Goal: Task Accomplishment & Management: Use online tool/utility

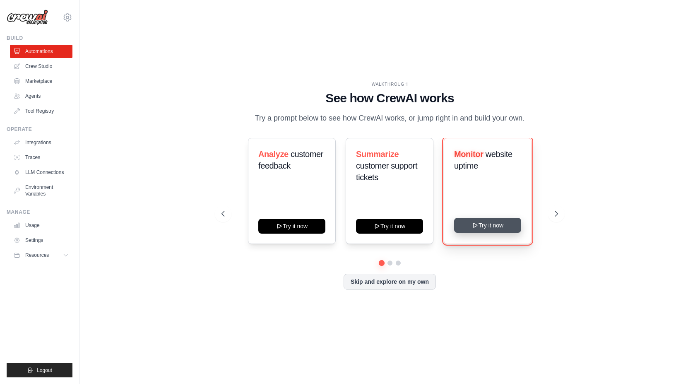
click at [499, 227] on button "Try it now" at bounding box center [487, 225] width 67 height 15
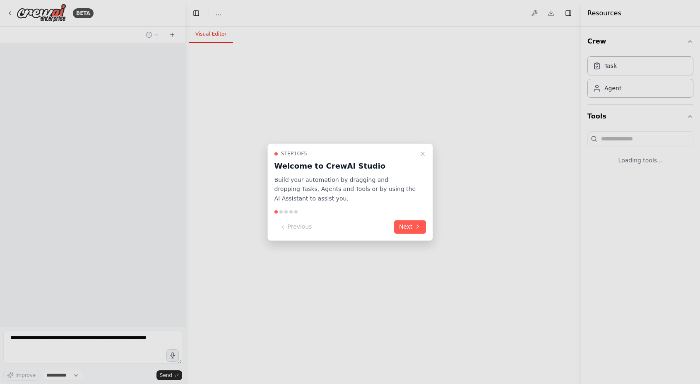
select select "****"
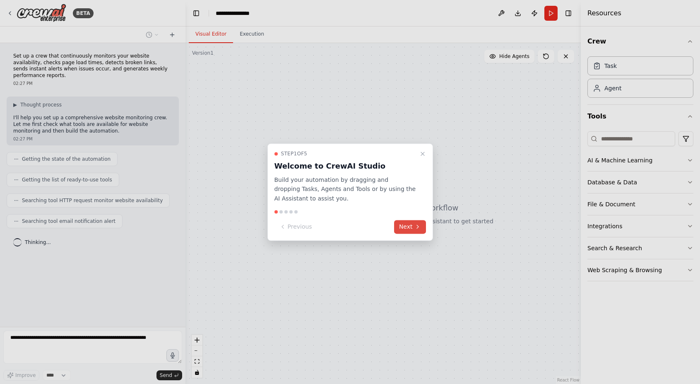
click at [416, 228] on icon at bounding box center [417, 227] width 7 height 7
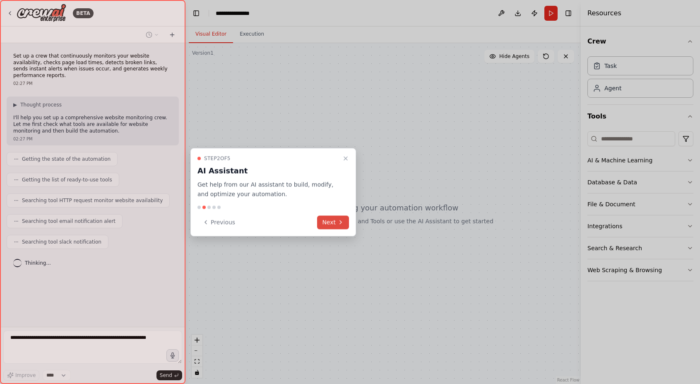
click at [346, 225] on button "Next" at bounding box center [333, 222] width 32 height 14
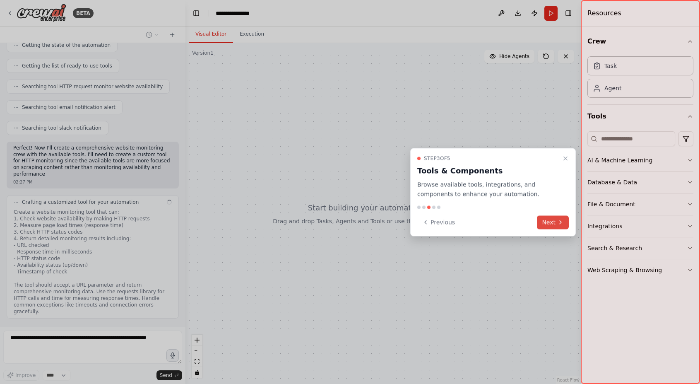
scroll to position [120, 0]
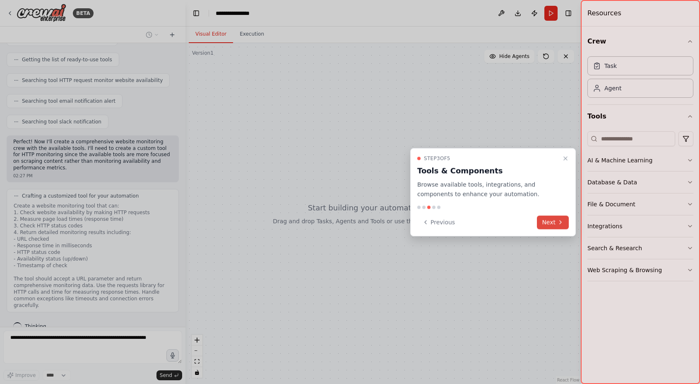
click at [560, 224] on icon at bounding box center [561, 222] width 2 height 3
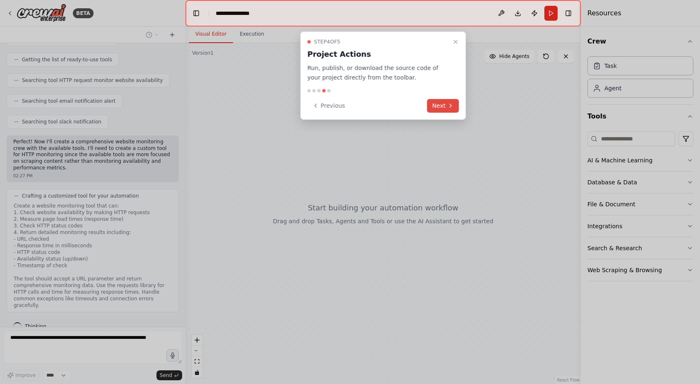
click at [446, 106] on button "Next" at bounding box center [443, 106] width 32 height 14
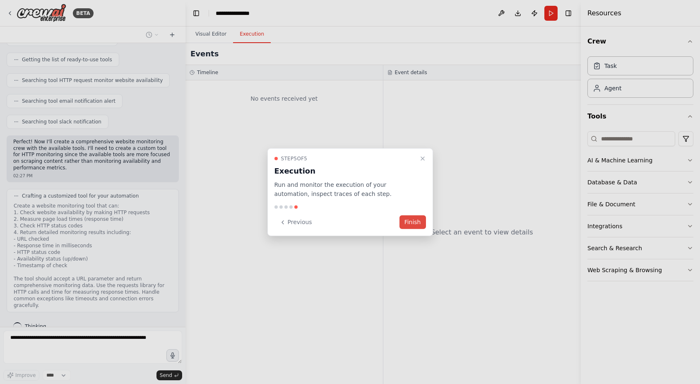
click at [416, 224] on button "Finish" at bounding box center [412, 222] width 26 height 14
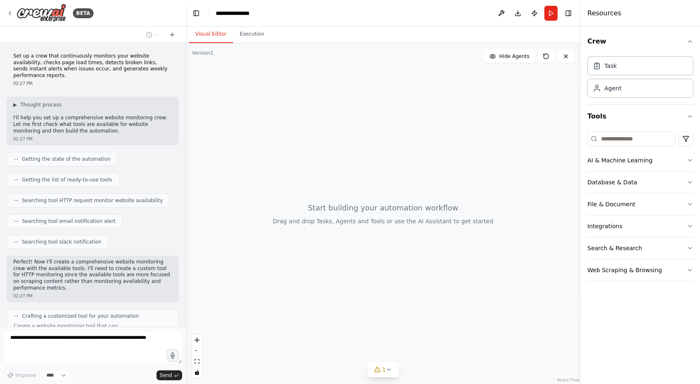
scroll to position [304, 0]
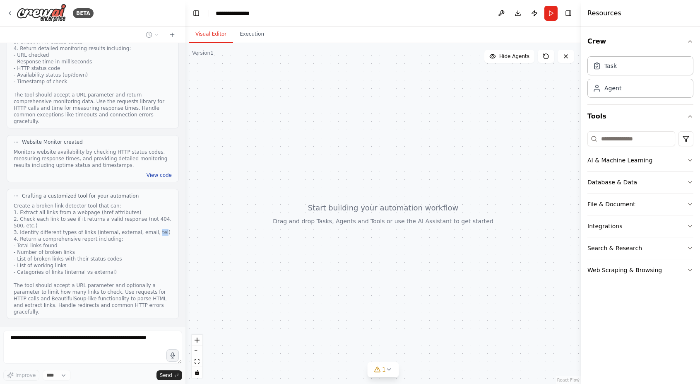
click at [160, 172] on button "View code" at bounding box center [159, 175] width 25 height 7
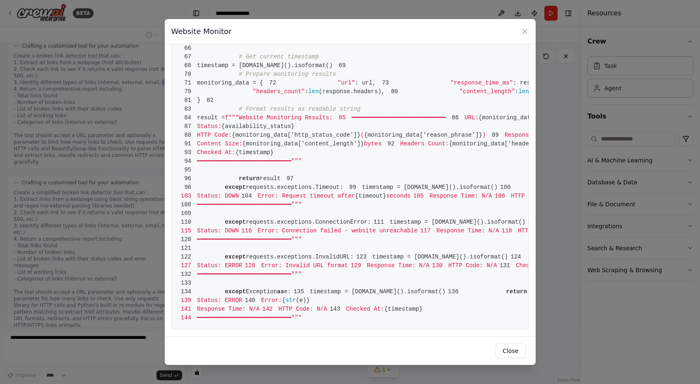
scroll to position [987, 0]
click at [514, 351] on button "Close" at bounding box center [510, 350] width 30 height 15
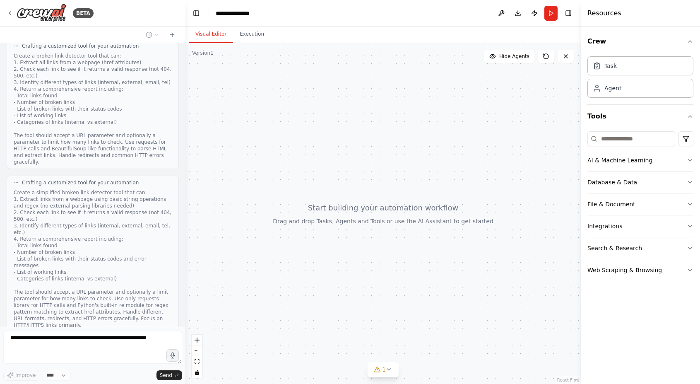
click at [142, 217] on div "Create a simplified broken link detector tool that can: 1. Extract links from a…" at bounding box center [93, 258] width 158 height 139
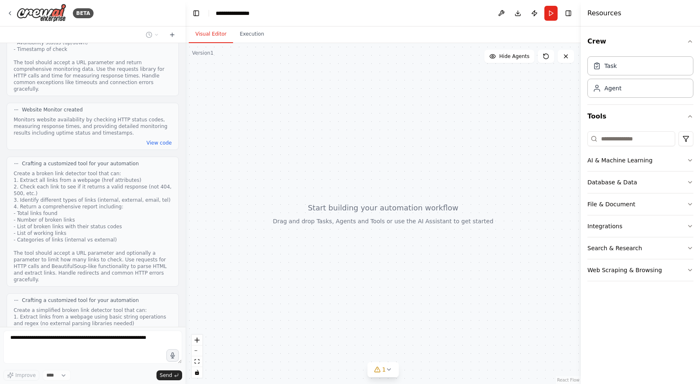
scroll to position [507, 0]
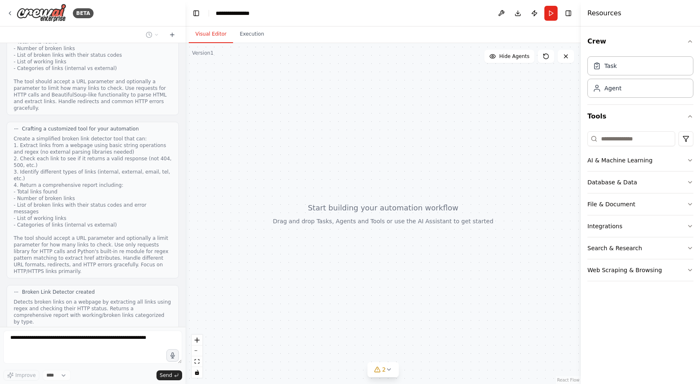
click at [161, 328] on button "View code" at bounding box center [159, 331] width 25 height 7
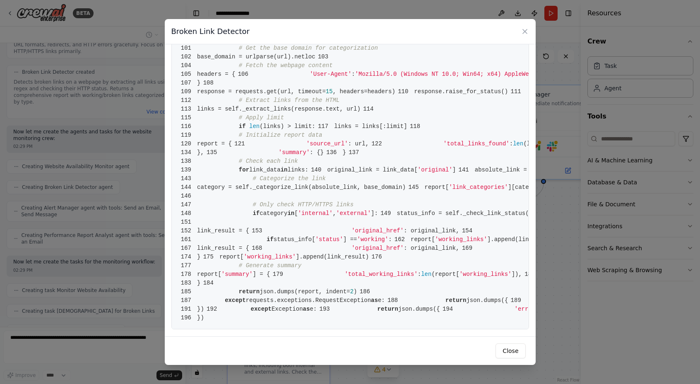
scroll to position [1439, 0]
click at [512, 355] on button "Close" at bounding box center [510, 350] width 30 height 15
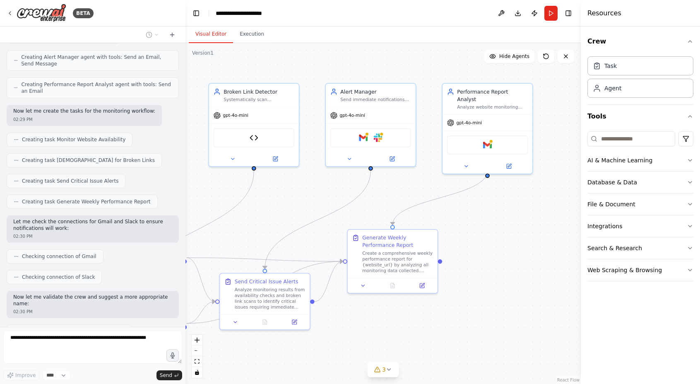
scroll to position [899, 0]
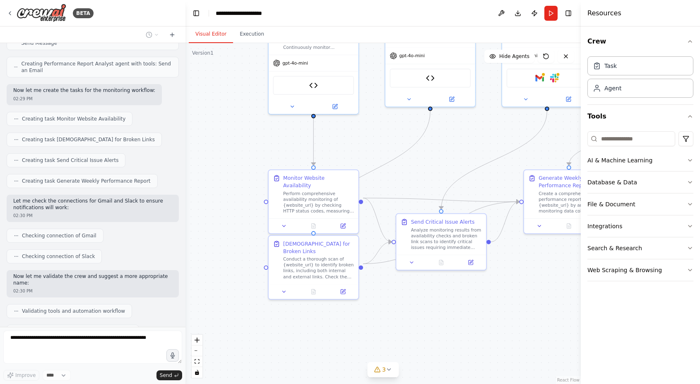
drag, startPoint x: 475, startPoint y: 224, endPoint x: 491, endPoint y: 145, distance: 80.3
click at [491, 145] on div ".deletable-edge-delete-btn { width: 20px; height: 20px; border: 0px solid #ffff…" at bounding box center [382, 213] width 395 height 341
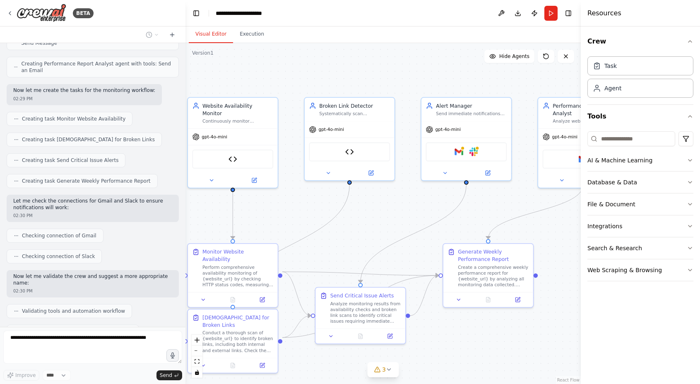
drag, startPoint x: 434, startPoint y: 177, endPoint x: 353, endPoint y: 250, distance: 109.3
click at [353, 250] on div ".deletable-edge-delete-btn { width: 20px; height: 20px; border: 0px solid #ffff…" at bounding box center [382, 213] width 395 height 341
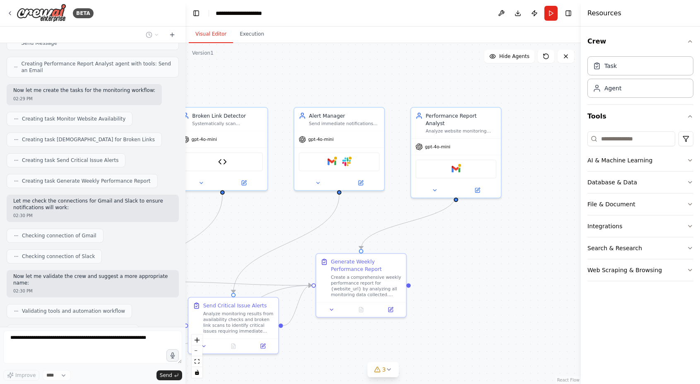
drag, startPoint x: 396, startPoint y: 221, endPoint x: 269, endPoint y: 231, distance: 127.5
click at [269, 231] on div ".deletable-edge-delete-btn { width: 20px; height: 20px; border: 0px solid #ffff…" at bounding box center [382, 213] width 395 height 341
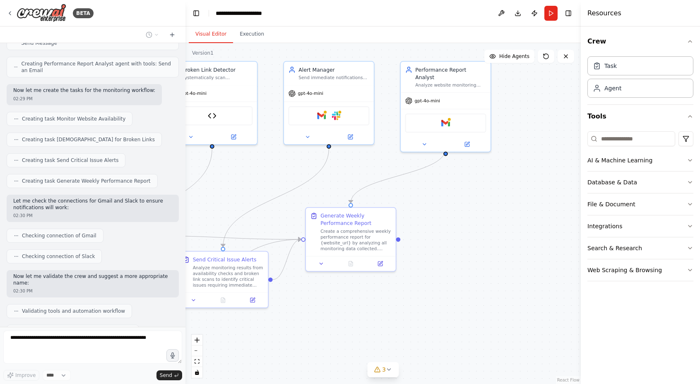
drag, startPoint x: 454, startPoint y: 260, endPoint x: 444, endPoint y: 214, distance: 47.1
click at [444, 214] on div ".deletable-edge-delete-btn { width: 20px; height: 20px; border: 0px solid #ffff…" at bounding box center [382, 213] width 395 height 341
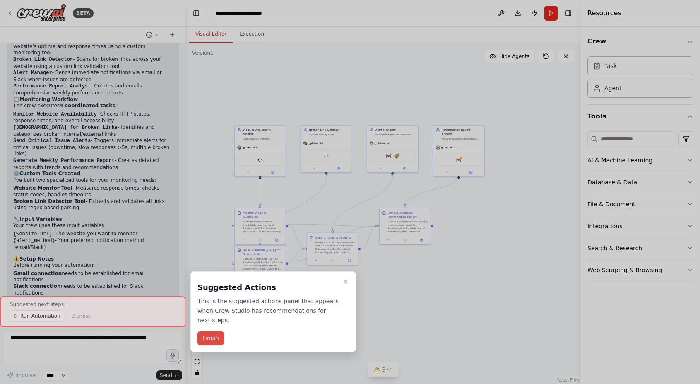
click at [213, 341] on button "Finish" at bounding box center [210, 338] width 26 height 14
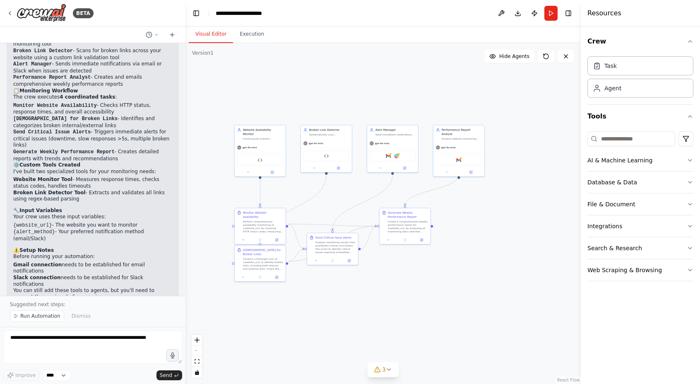
scroll to position [1262, 0]
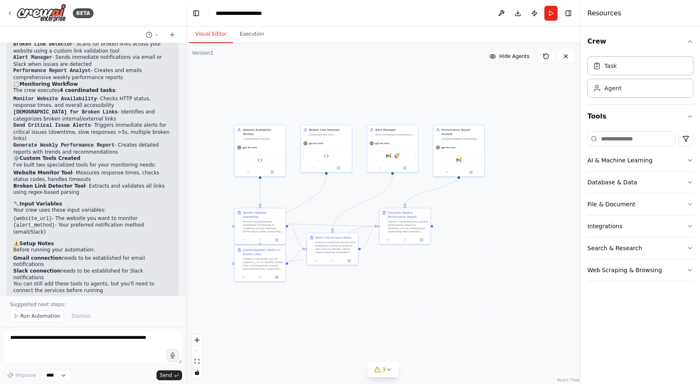
click at [509, 60] on button "Hide Agents" at bounding box center [509, 56] width 50 height 13
click at [510, 60] on button "Show Agents" at bounding box center [508, 56] width 52 height 13
click at [468, 144] on div "gpt-4o-mini" at bounding box center [458, 146] width 51 height 9
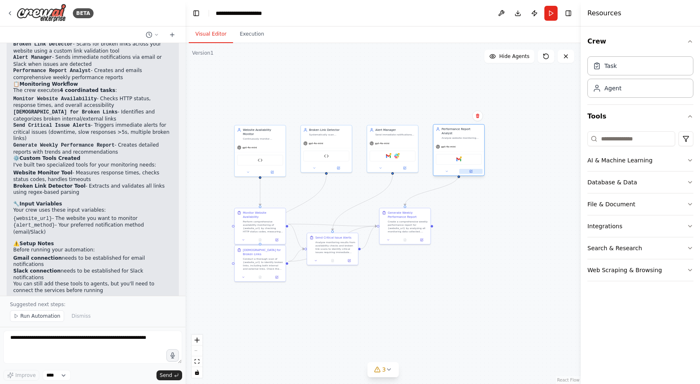
click at [472, 170] on icon at bounding box center [471, 171] width 2 height 2
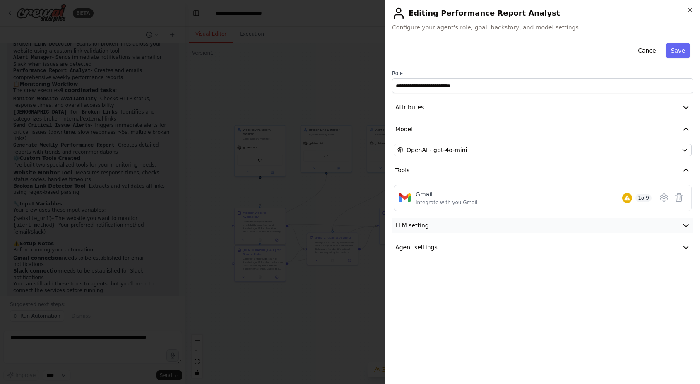
click at [683, 225] on icon "button" at bounding box center [686, 225] width 8 height 8
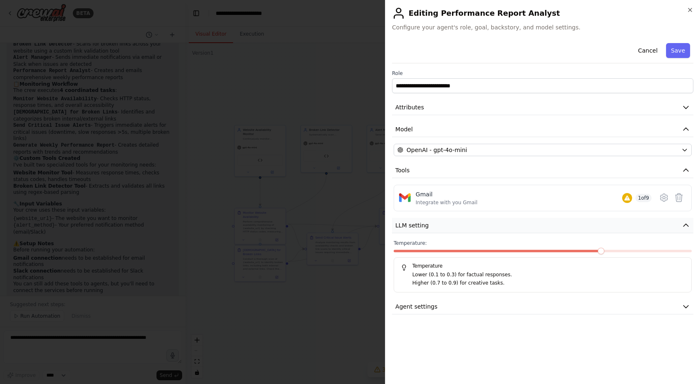
click at [683, 225] on icon "button" at bounding box center [686, 225] width 8 height 8
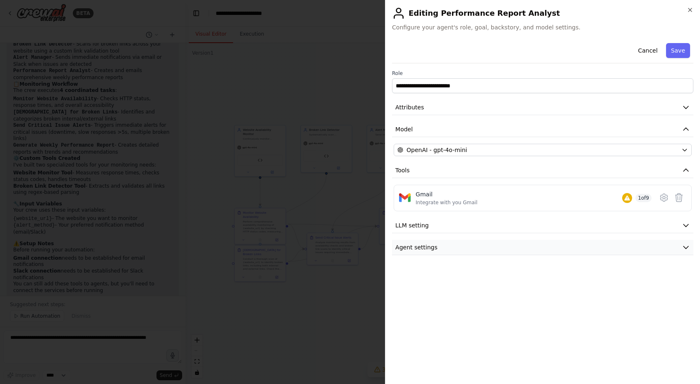
click at [683, 244] on icon "button" at bounding box center [686, 247] width 8 height 8
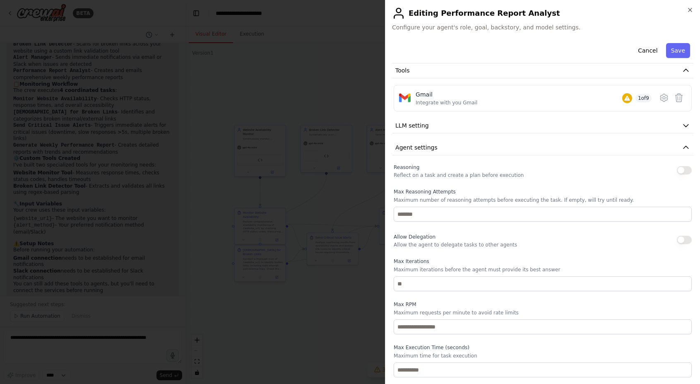
scroll to position [0, 0]
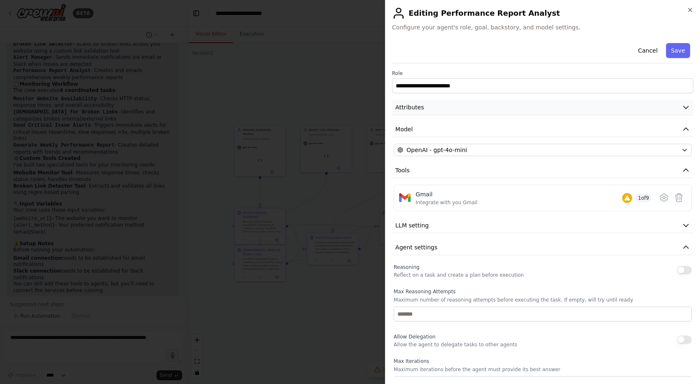
click at [689, 106] on icon "button" at bounding box center [686, 107] width 8 height 8
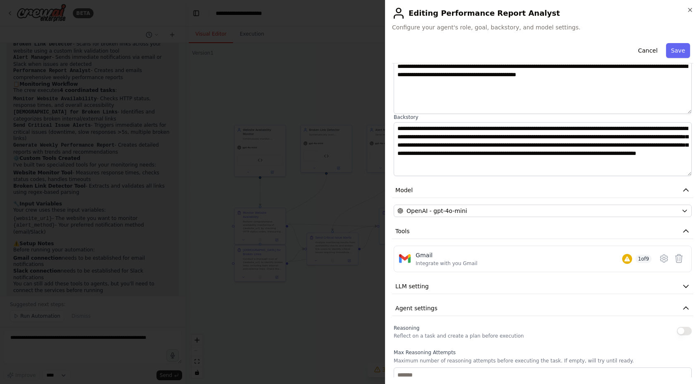
scroll to position [86, 0]
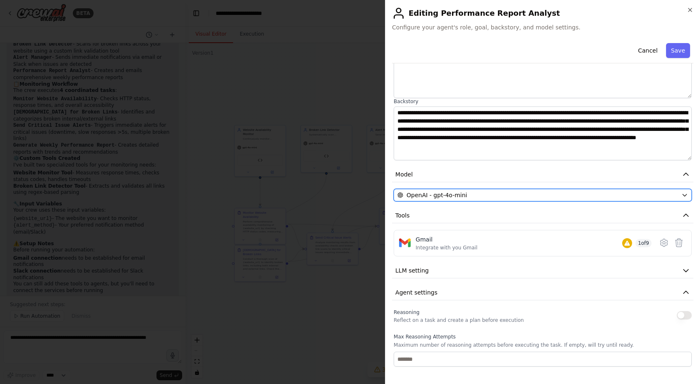
click at [550, 197] on div "OpenAI - gpt-4o-mini" at bounding box center [537, 195] width 281 height 8
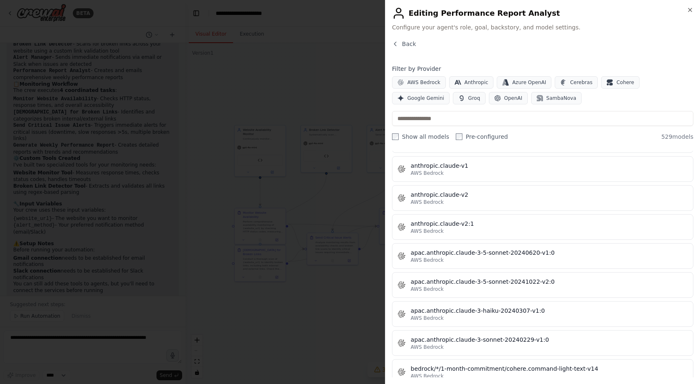
scroll to position [1003, 0]
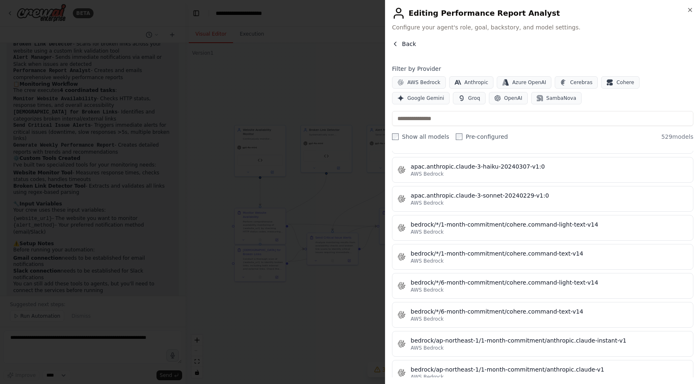
click at [406, 46] on span "Back" at bounding box center [409, 44] width 14 height 8
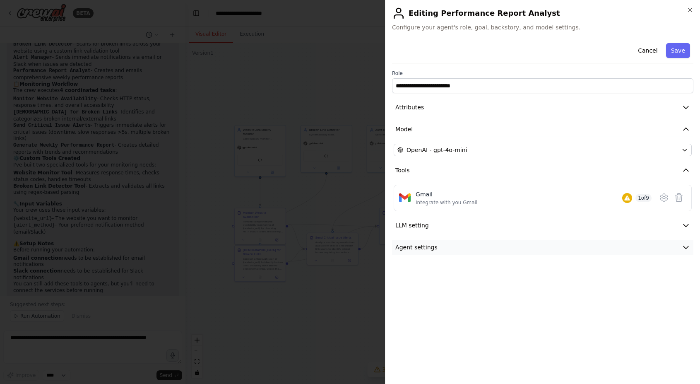
click at [584, 243] on button "Agent settings" at bounding box center [542, 247] width 301 height 15
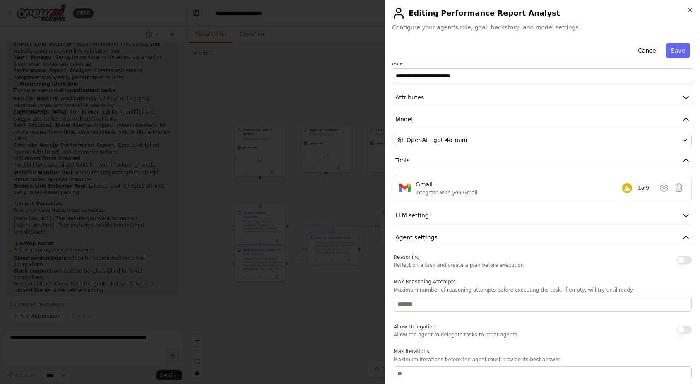
scroll to position [5, 0]
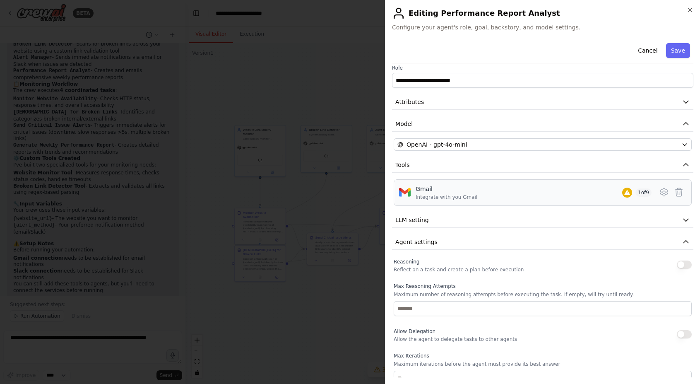
click at [648, 191] on span "1 of 9" at bounding box center [643, 192] width 16 height 8
click at [664, 192] on icon at bounding box center [664, 192] width 10 height 10
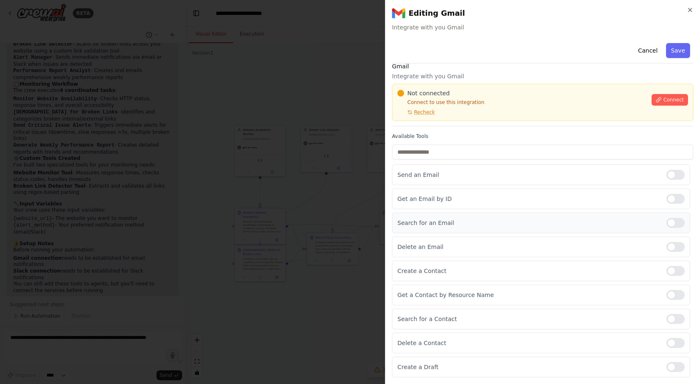
scroll to position [0, 0]
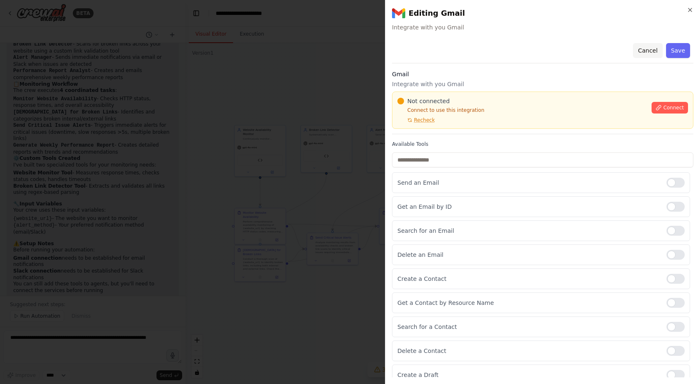
click at [656, 49] on button "Cancel" at bounding box center [647, 50] width 29 height 15
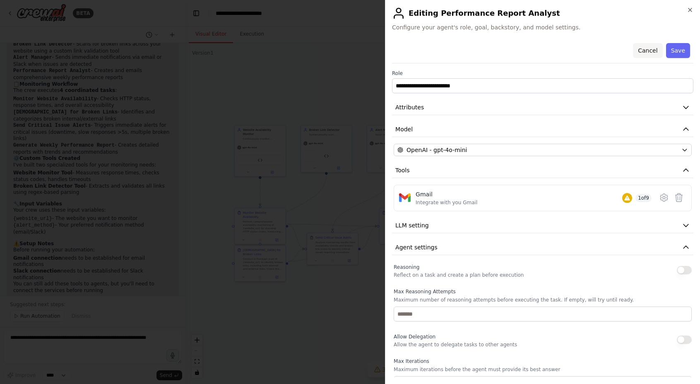
click at [651, 50] on button "Cancel" at bounding box center [647, 50] width 29 height 15
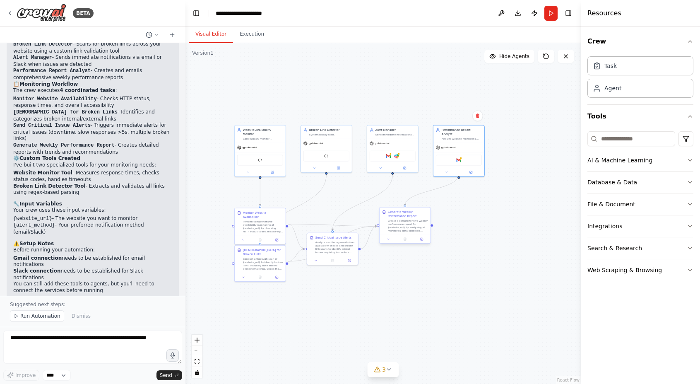
click at [417, 229] on div "Create a comprehensive weekly performance report for {website_url} by analyzing…" at bounding box center [408, 225] width 40 height 13
click at [471, 142] on div "gpt-4o-mini" at bounding box center [458, 146] width 51 height 9
click at [447, 170] on icon at bounding box center [446, 171] width 3 height 3
click at [458, 175] on circle "Edge from 79faa02e-1184-4985-bcc7-82aadc855156 to 28b50023-dee8-48fd-a22e-76578…" at bounding box center [459, 177] width 4 height 4
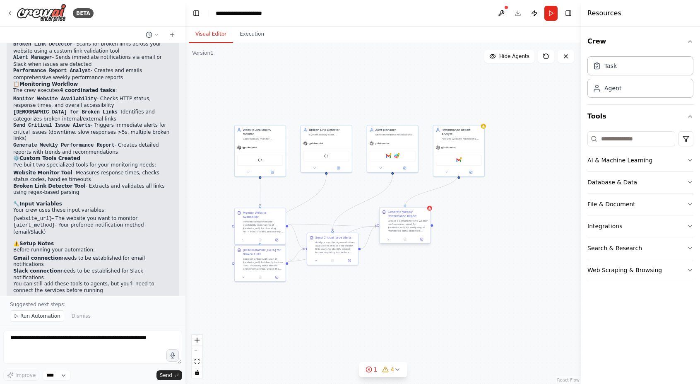
drag, startPoint x: 459, startPoint y: 172, endPoint x: 405, endPoint y: 208, distance: 64.5
click at [405, 208] on div "Website Availability Monitor Continuously monitor {website_url} availability an…" at bounding box center [313, 189] width 198 height 171
click at [471, 170] on icon at bounding box center [471, 171] width 2 height 2
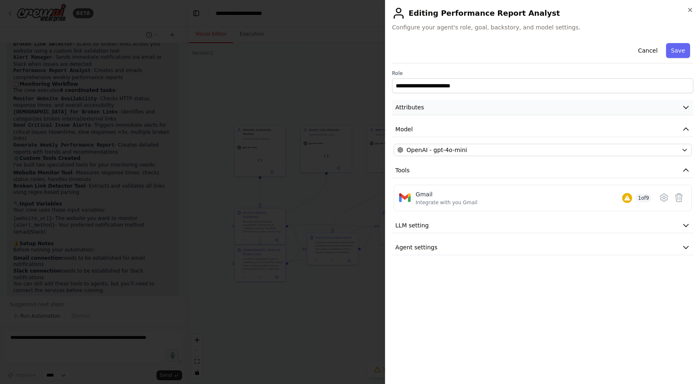
click at [685, 103] on icon "button" at bounding box center [686, 107] width 8 height 8
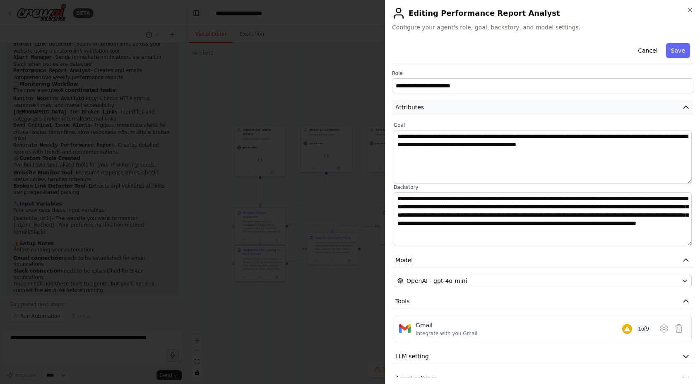
click at [685, 103] on icon "button" at bounding box center [686, 107] width 8 height 8
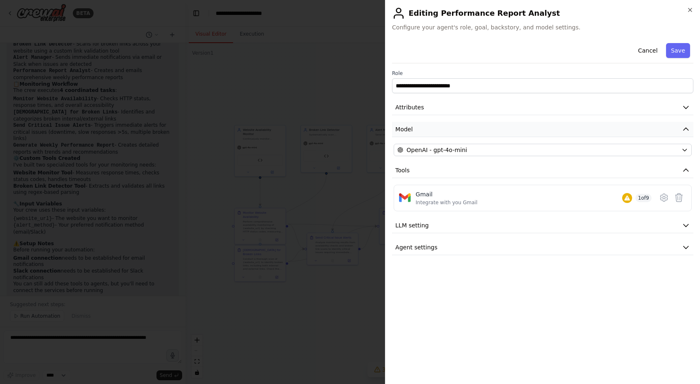
click at [687, 126] on icon "button" at bounding box center [686, 129] width 8 height 8
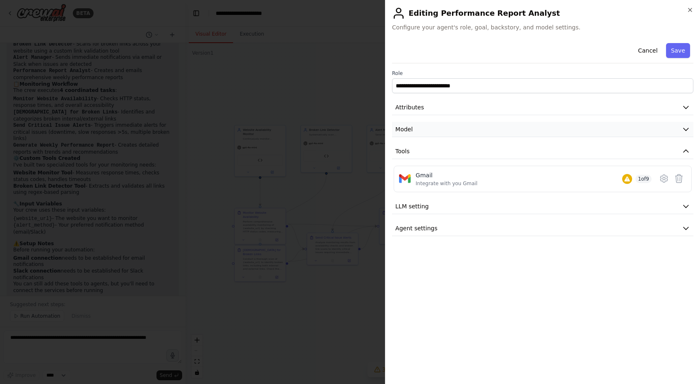
click at [687, 126] on icon "button" at bounding box center [686, 129] width 8 height 8
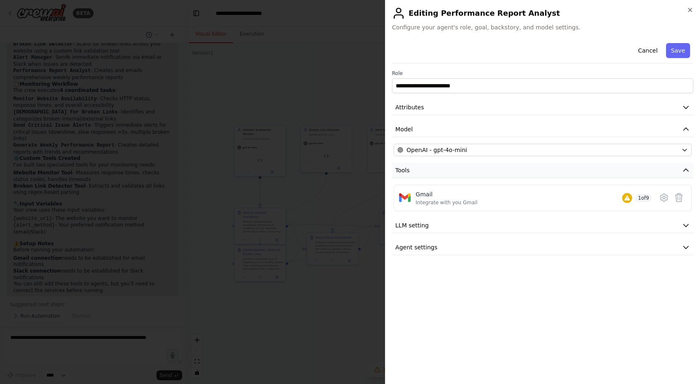
click at [685, 167] on icon "button" at bounding box center [686, 170] width 8 height 8
click at [683, 245] on icon "button" at bounding box center [686, 247] width 8 height 8
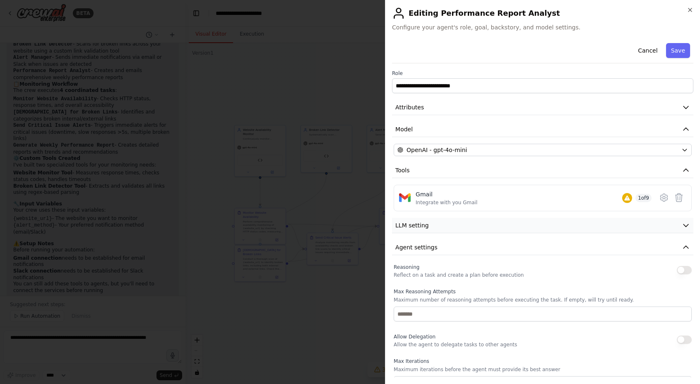
click at [687, 224] on icon "button" at bounding box center [685, 225] width 5 height 2
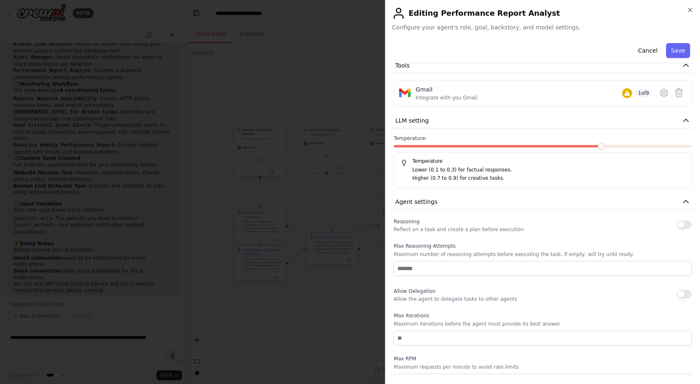
scroll to position [159, 0]
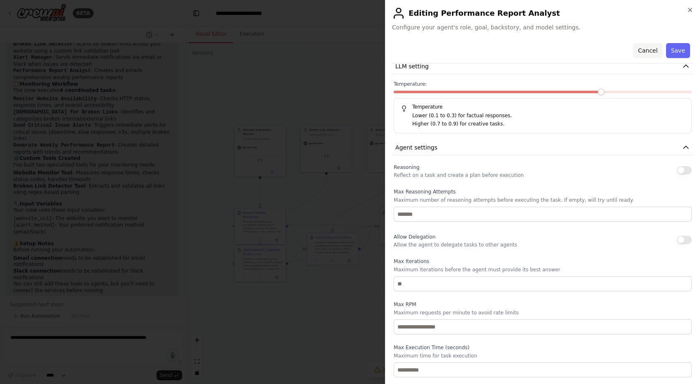
click at [652, 53] on button "Cancel" at bounding box center [647, 50] width 29 height 15
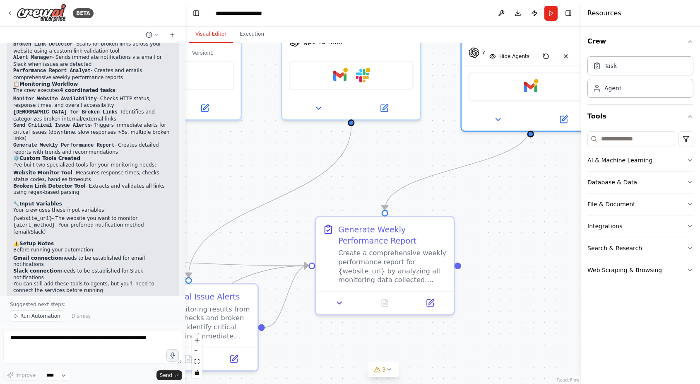
drag, startPoint x: 473, startPoint y: 178, endPoint x: 557, endPoint y: 177, distance: 83.6
click at [557, 177] on div ".deletable-edge-delete-btn { width: 20px; height: 20px; border: 0px solid #ffff…" at bounding box center [382, 213] width 395 height 341
click at [343, 298] on icon at bounding box center [339, 300] width 9 height 9
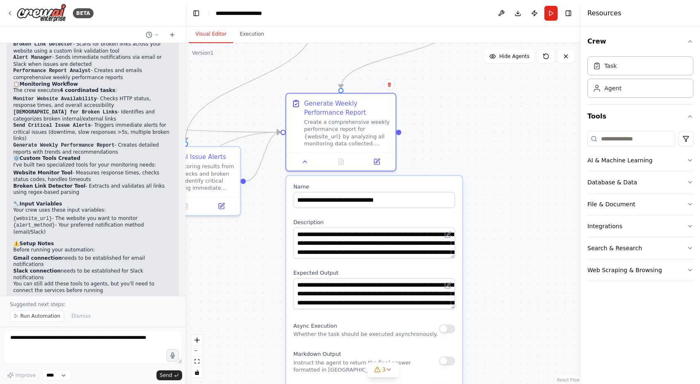
drag, startPoint x: 534, startPoint y: 287, endPoint x: 464, endPoint y: 153, distance: 151.6
click at [464, 153] on div ".deletable-edge-delete-btn { width: 20px; height: 20px; border: 0px solid #ffff…" at bounding box center [382, 213] width 395 height 341
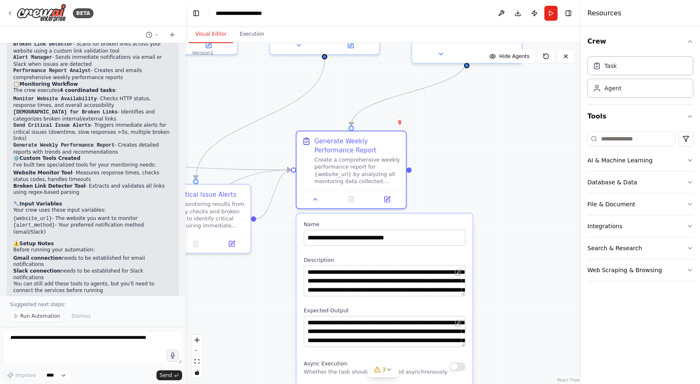
drag, startPoint x: 528, startPoint y: 255, endPoint x: 538, endPoint y: 293, distance: 39.1
click at [538, 293] on div ".deletable-edge-delete-btn { width: 20px; height: 20px; border: 0px solid #ffff…" at bounding box center [382, 213] width 395 height 341
click at [385, 200] on icon at bounding box center [387, 197] width 5 height 5
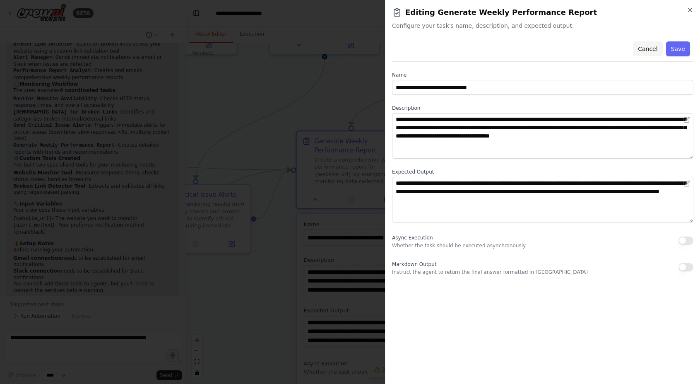
click at [651, 49] on button "Cancel" at bounding box center [647, 48] width 29 height 15
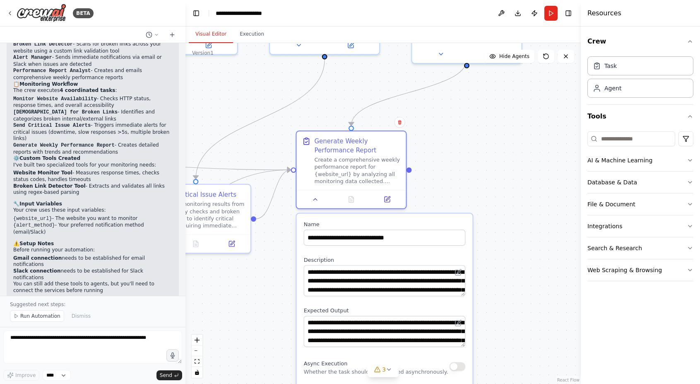
click at [483, 173] on div ".deletable-edge-delete-btn { width: 20px; height: 20px; border: 0px solid #ffff…" at bounding box center [382, 213] width 395 height 341
click at [317, 202] on button at bounding box center [315, 197] width 31 height 11
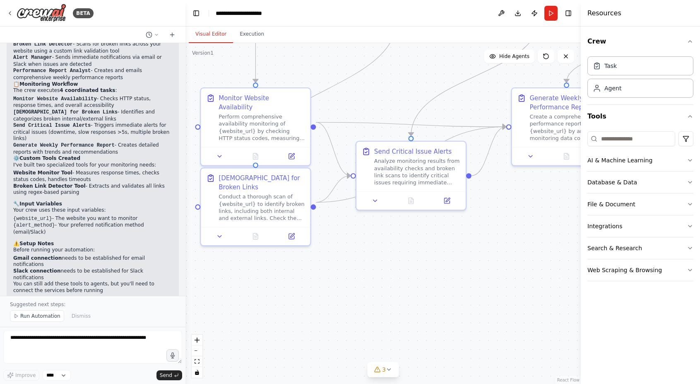
drag, startPoint x: 286, startPoint y: 265, endPoint x: 501, endPoint y: 222, distance: 219.5
click at [501, 222] on div ".deletable-edge-delete-btn { width: 20px; height: 20px; border: 0px solid #ffff…" at bounding box center [382, 213] width 395 height 341
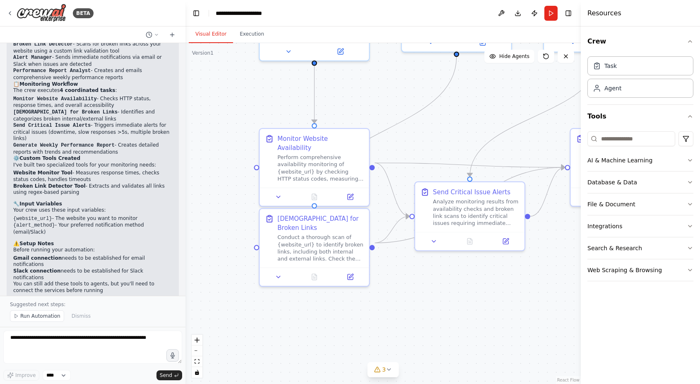
drag, startPoint x: 419, startPoint y: 254, endPoint x: 478, endPoint y: 295, distance: 71.4
click at [478, 295] on div ".deletable-edge-delete-btn { width: 20px; height: 20px; border: 0px solid #ffff…" at bounding box center [382, 213] width 395 height 341
click at [338, 171] on div "Perform comprehensive availability monitoring of {website_url} by checking HTTP…" at bounding box center [320, 166] width 86 height 29
click at [337, 234] on div "Conduct a thorough scan of {website_url} to identify broken links, including bo…" at bounding box center [320, 246] width 86 height 29
click at [489, 214] on div "Analyze monitoring results from availability checks and broken link scans to id…" at bounding box center [476, 210] width 86 height 29
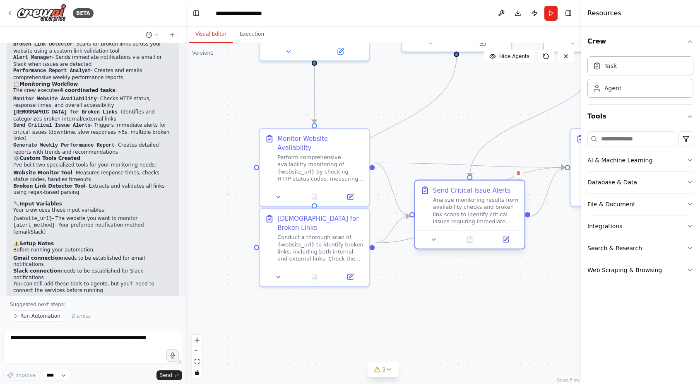
click at [489, 214] on div "Analyze monitoring results from availability checks and broken link scans to id…" at bounding box center [476, 210] width 86 height 29
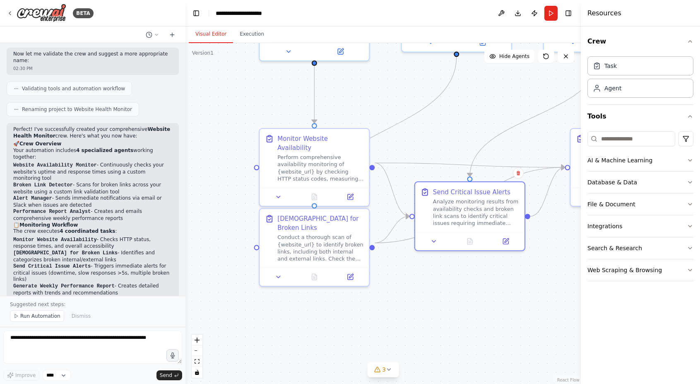
scroll to position [1109, 0]
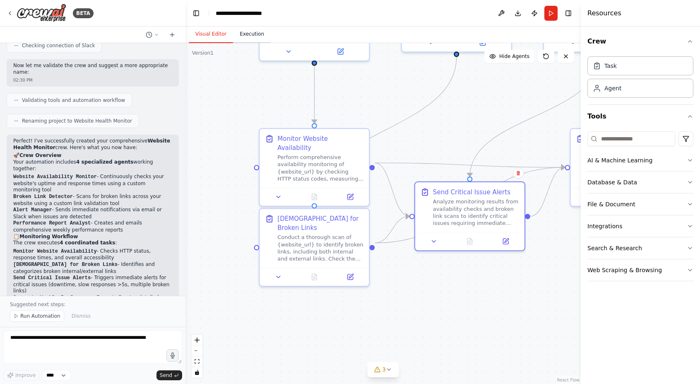
click at [252, 33] on button "Execution" at bounding box center [252, 34] width 38 height 17
click at [208, 33] on button "Visual Editor" at bounding box center [211, 34] width 44 height 17
click at [196, 11] on button "Toggle Left Sidebar" at bounding box center [196, 13] width 12 height 12
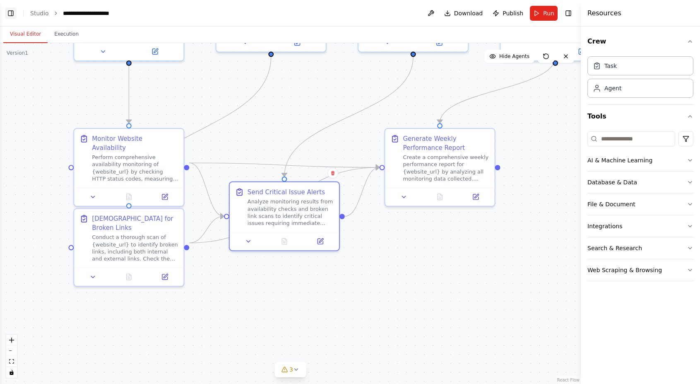
click at [12, 14] on button "Toggle Left Sidebar" at bounding box center [11, 13] width 12 height 12
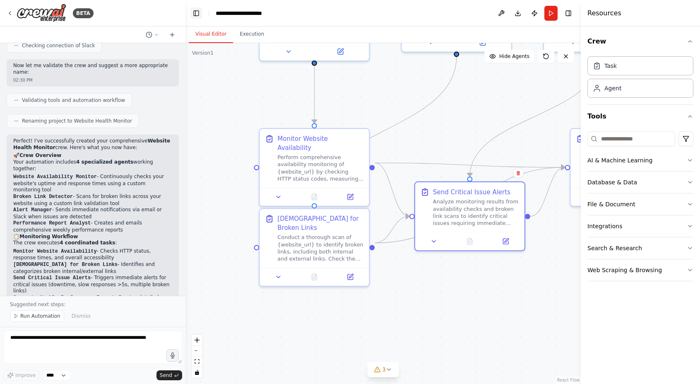
click at [194, 12] on button "Toggle Left Sidebar" at bounding box center [196, 13] width 12 height 12
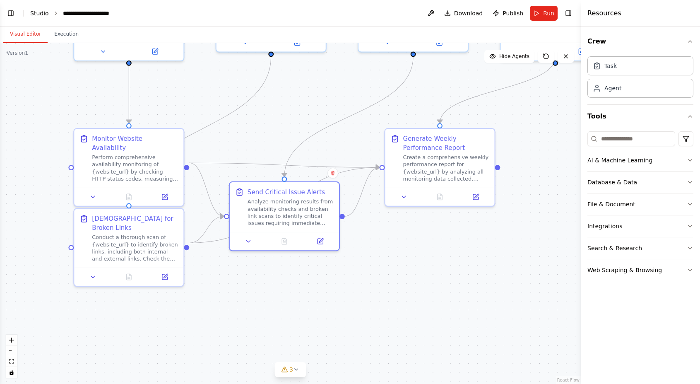
click at [32, 13] on link "Studio" at bounding box center [39, 13] width 19 height 7
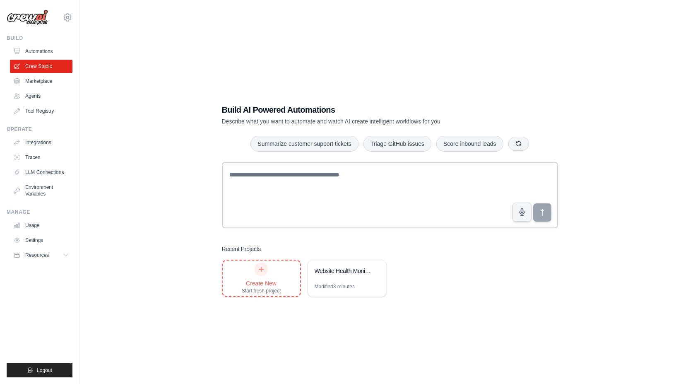
click at [274, 272] on div "Create New Start fresh project" at bounding box center [261, 277] width 39 height 31
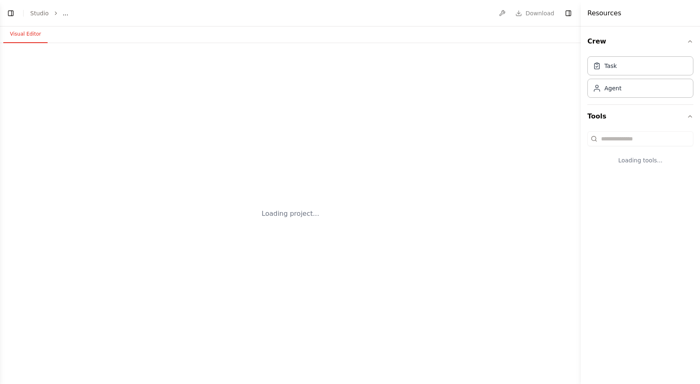
select select "****"
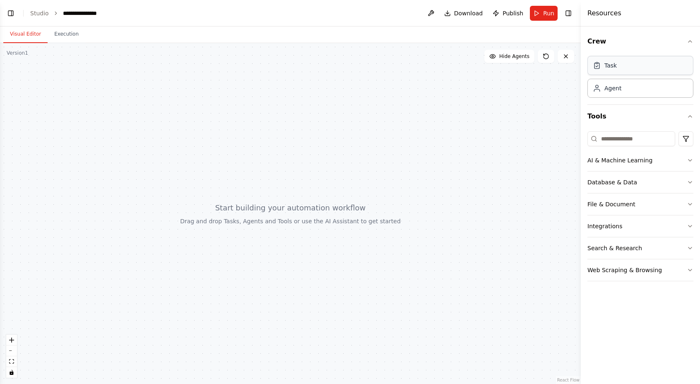
click at [645, 67] on div "Task" at bounding box center [640, 65] width 106 height 19
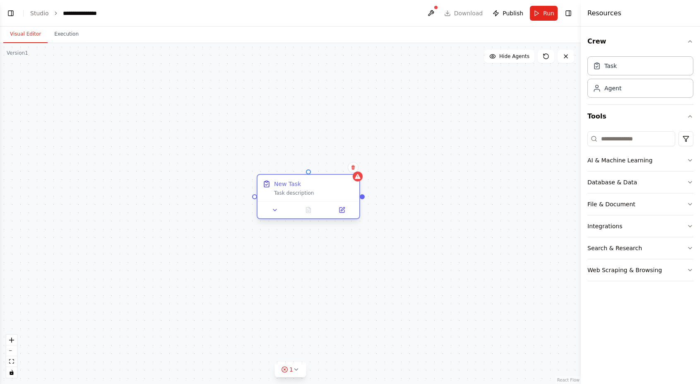
drag, startPoint x: 469, startPoint y: 167, endPoint x: 325, endPoint y: 188, distance: 145.9
click at [325, 188] on div "New Task Task description" at bounding box center [314, 188] width 80 height 17
click at [344, 211] on icon at bounding box center [341, 209] width 5 height 5
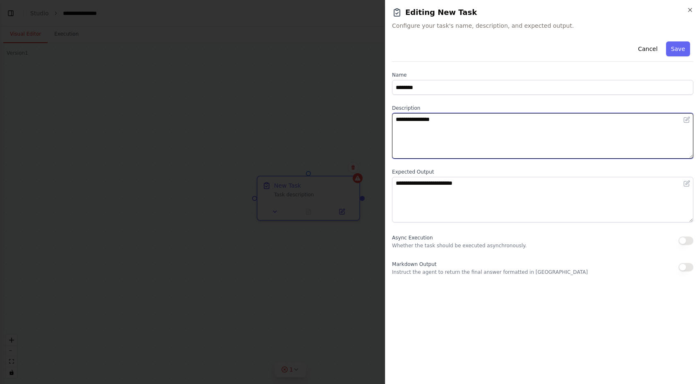
click at [470, 123] on textarea "**********" at bounding box center [542, 136] width 301 height 46
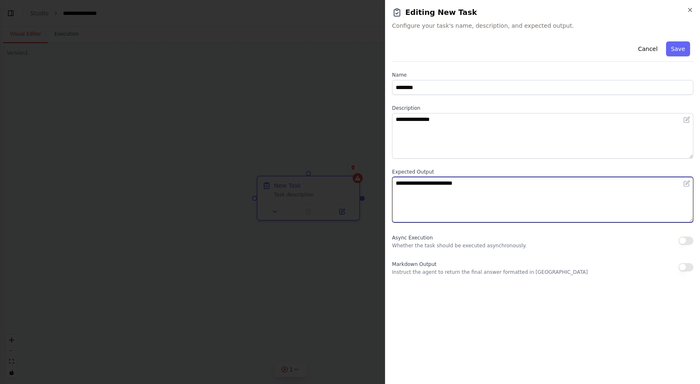
click at [459, 193] on textarea "**********" at bounding box center [542, 200] width 301 height 46
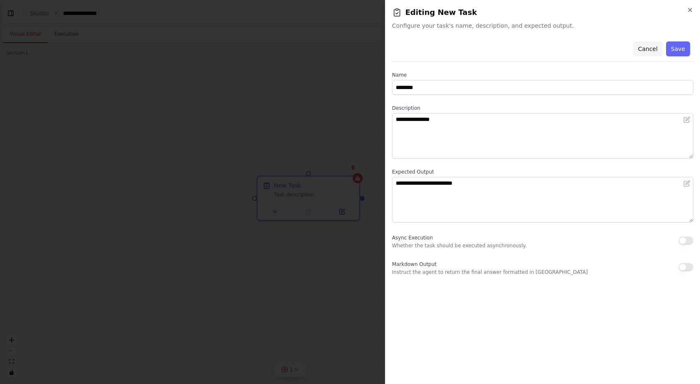
click at [650, 43] on button "Cancel" at bounding box center [647, 48] width 29 height 15
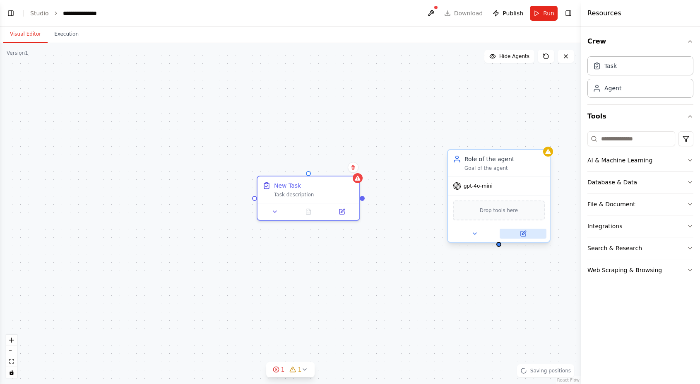
click at [522, 234] on icon at bounding box center [524, 233] width 4 height 4
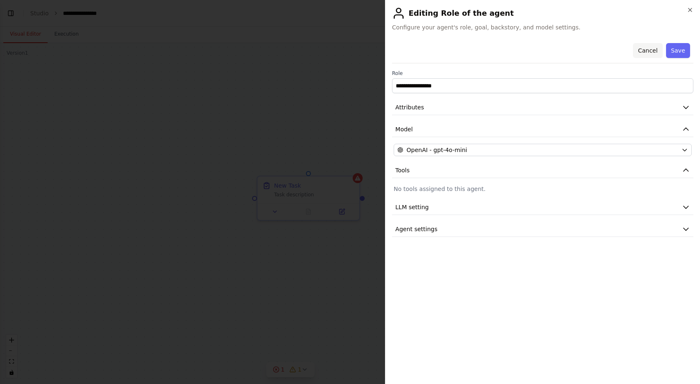
click at [648, 51] on button "Cancel" at bounding box center [647, 50] width 29 height 15
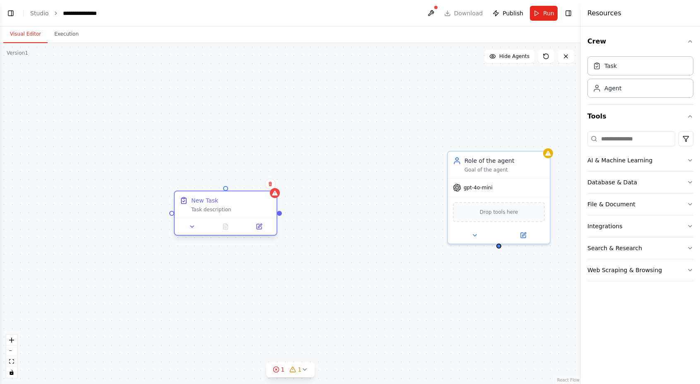
drag, startPoint x: 330, startPoint y: 195, endPoint x: 245, endPoint y: 215, distance: 87.2
click at [245, 215] on div "New Task Task description" at bounding box center [226, 204] width 102 height 26
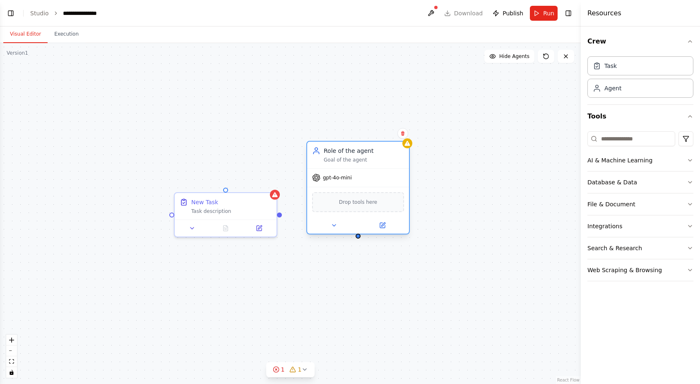
drag, startPoint x: 507, startPoint y: 174, endPoint x: 369, endPoint y: 168, distance: 137.5
click at [369, 168] on div "Role of the agent Goal of the agent gpt-4o-mini Drop tools here" at bounding box center [357, 188] width 103 height 94
click at [457, 210] on div "New Task Task description Role of the agent Goal of the agent gpt-4o-mini Drop …" at bounding box center [290, 213] width 581 height 341
